Goal: Complete application form

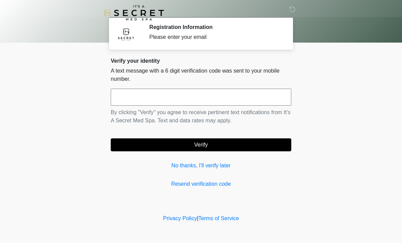
click at [221, 162] on link "No thanks, I'll verify later" at bounding box center [201, 166] width 181 height 8
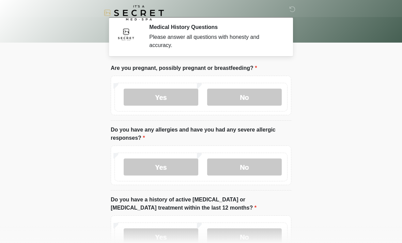
click at [255, 96] on label "No" at bounding box center [244, 97] width 75 height 17
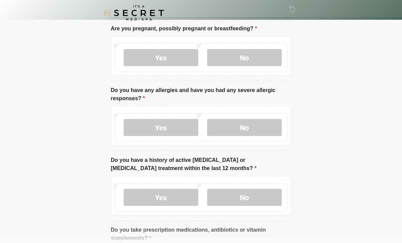
scroll to position [39, 0]
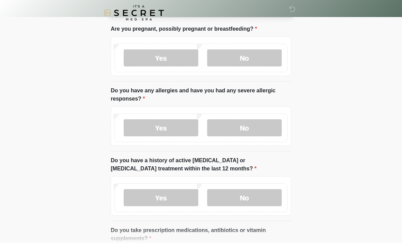
click at [265, 123] on label "No" at bounding box center [244, 127] width 75 height 17
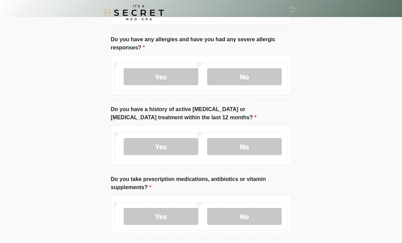
scroll to position [93, 0]
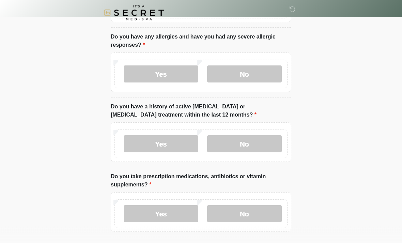
click at [262, 144] on label "No" at bounding box center [244, 144] width 75 height 17
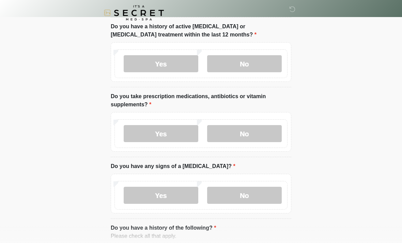
scroll to position [180, 0]
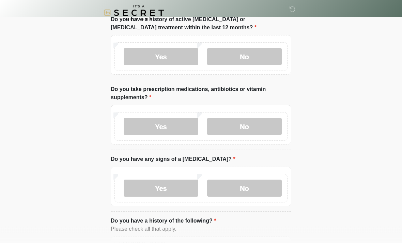
click at [167, 125] on label "Yes" at bounding box center [161, 126] width 75 height 17
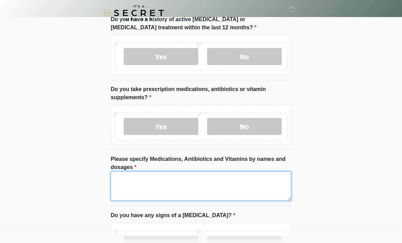
click at [208, 186] on textarea "Please specify Medications, Antibiotics and Vitamins by names and dosages" at bounding box center [201, 185] width 181 height 29
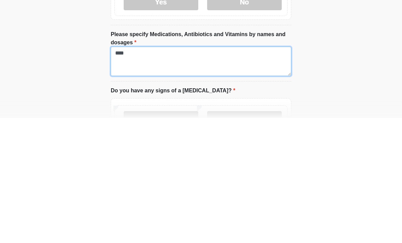
type textarea "***"
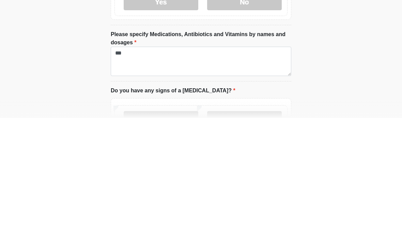
click at [253, 118] on label "No" at bounding box center [244, 126] width 75 height 17
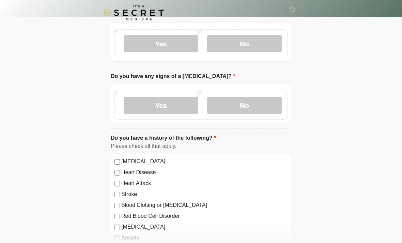
scroll to position [263, 0]
click at [261, 104] on label "No" at bounding box center [244, 105] width 75 height 17
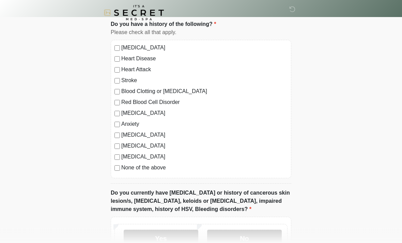
scroll to position [377, 0]
click at [157, 170] on label "None of the above" at bounding box center [204, 168] width 166 height 8
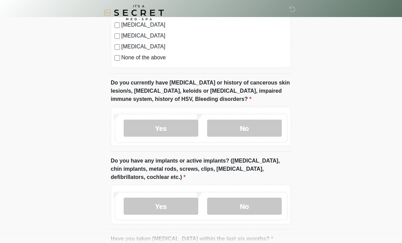
click at [259, 128] on label "No" at bounding box center [244, 128] width 75 height 17
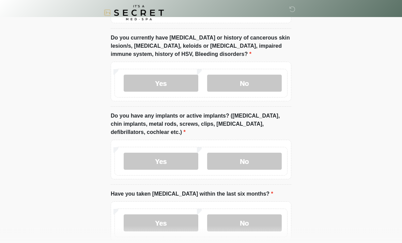
click at [265, 164] on label "No" at bounding box center [244, 161] width 75 height 17
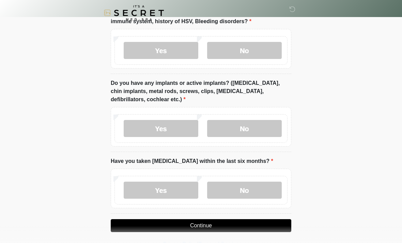
scroll to position [568, 0]
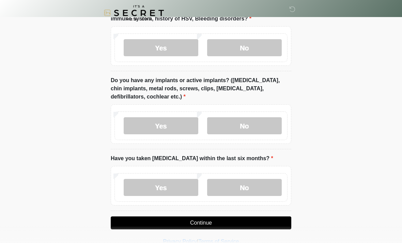
click at [261, 186] on label "No" at bounding box center [244, 187] width 75 height 17
click at [245, 221] on button "Continue" at bounding box center [201, 222] width 181 height 13
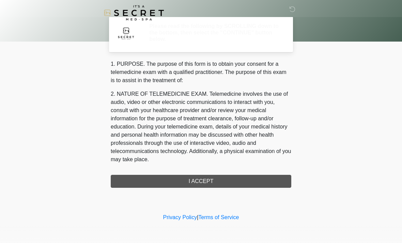
scroll to position [0, 0]
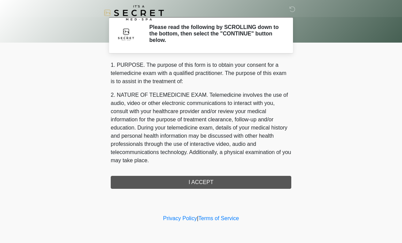
click at [236, 183] on div "1. PURPOSE. The purpose of this form is to obtain your consent for a telemedici…" at bounding box center [201, 125] width 181 height 128
click at [202, 183] on div "1. PURPOSE. The purpose of this form is to obtain your consent for a telemedici…" at bounding box center [201, 125] width 181 height 128
click at [198, 187] on div "1. PURPOSE. The purpose of this form is to obtain your consent for a telemedici…" at bounding box center [201, 125] width 181 height 128
click at [197, 183] on div "1. PURPOSE. The purpose of this form is to obtain your consent for a telemedici…" at bounding box center [201, 125] width 181 height 128
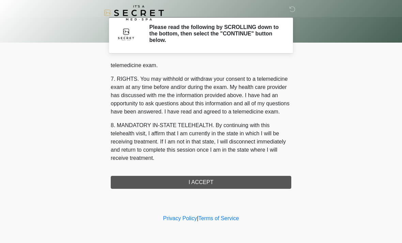
click at [209, 185] on button "I ACCEPT" at bounding box center [201, 182] width 181 height 13
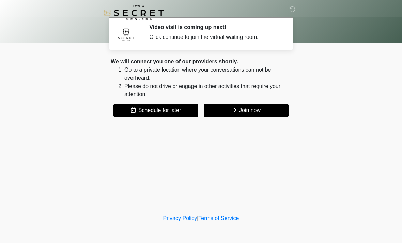
click at [241, 115] on button "Join now" at bounding box center [246, 110] width 85 height 13
